Goal: Task Accomplishment & Management: Manage account settings

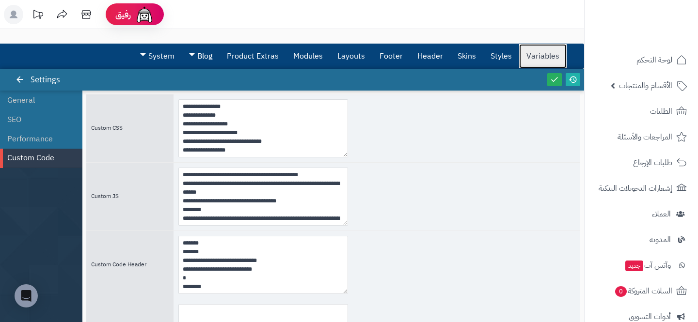
click at [536, 55] on link "Variables" at bounding box center [542, 56] width 47 height 24
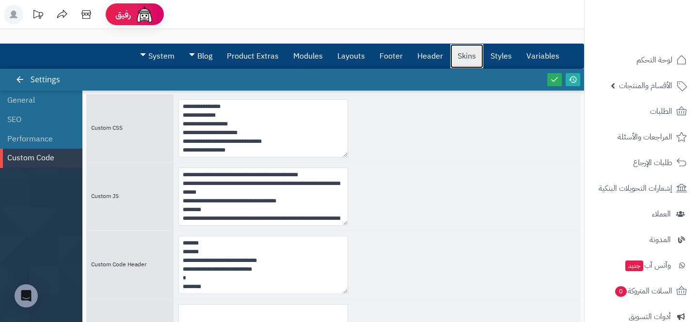
click at [472, 64] on link "Skins" at bounding box center [466, 56] width 33 height 24
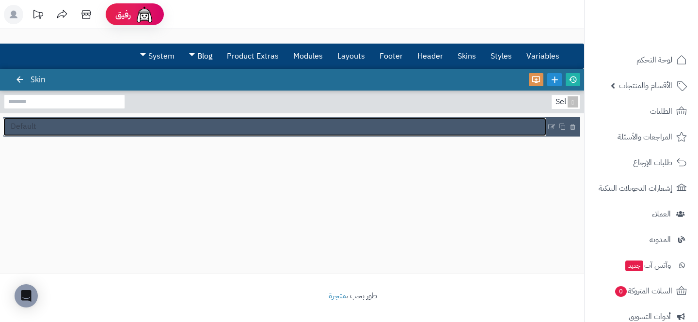
click at [352, 126] on link "Default" at bounding box center [274, 127] width 543 height 18
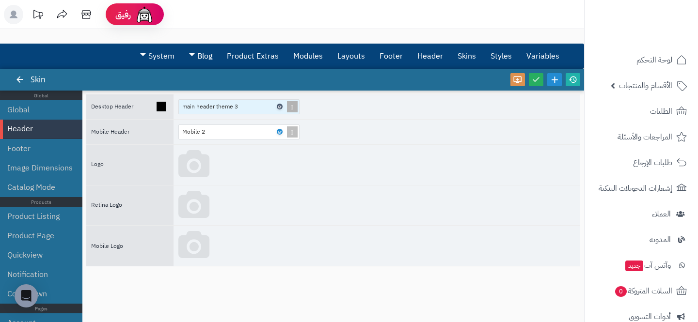
click at [277, 107] on link at bounding box center [280, 107] width 6 height 6
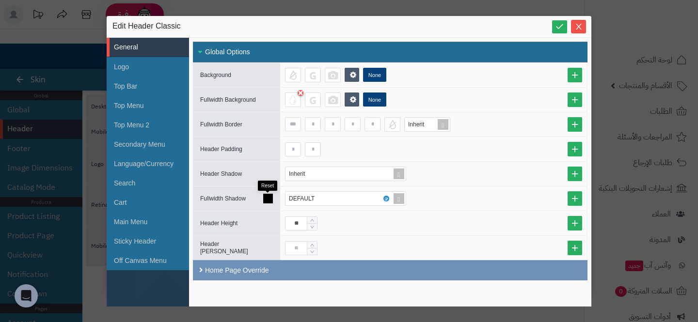
click at [270, 195] on icon at bounding box center [268, 199] width 10 height 10
click at [124, 146] on li "Secondary Menu" at bounding box center [148, 144] width 82 height 19
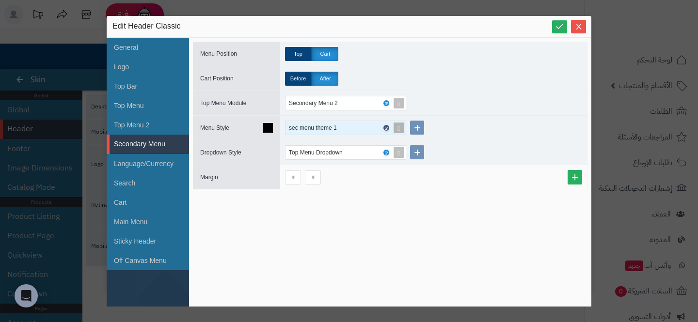
click at [385, 128] on icon at bounding box center [385, 128] width 3 height 4
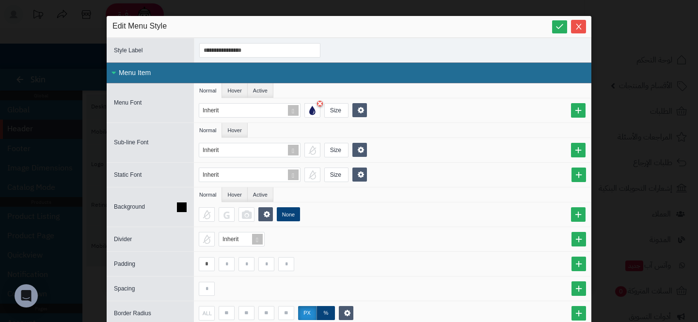
scroll to position [94, 0]
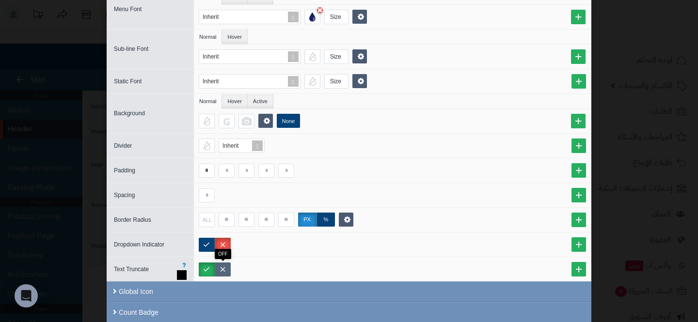
click at [223, 271] on label at bounding box center [223, 270] width 16 height 14
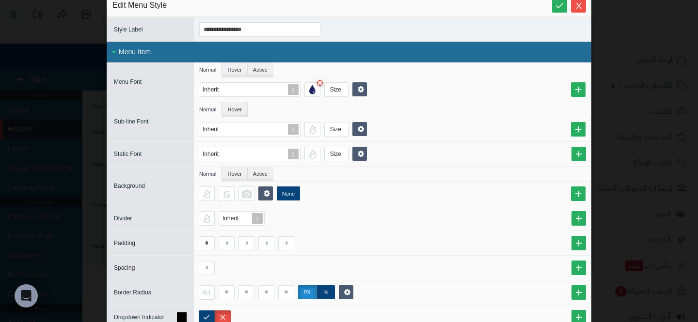
scroll to position [0, 0]
